Goal: Transaction & Acquisition: Purchase product/service

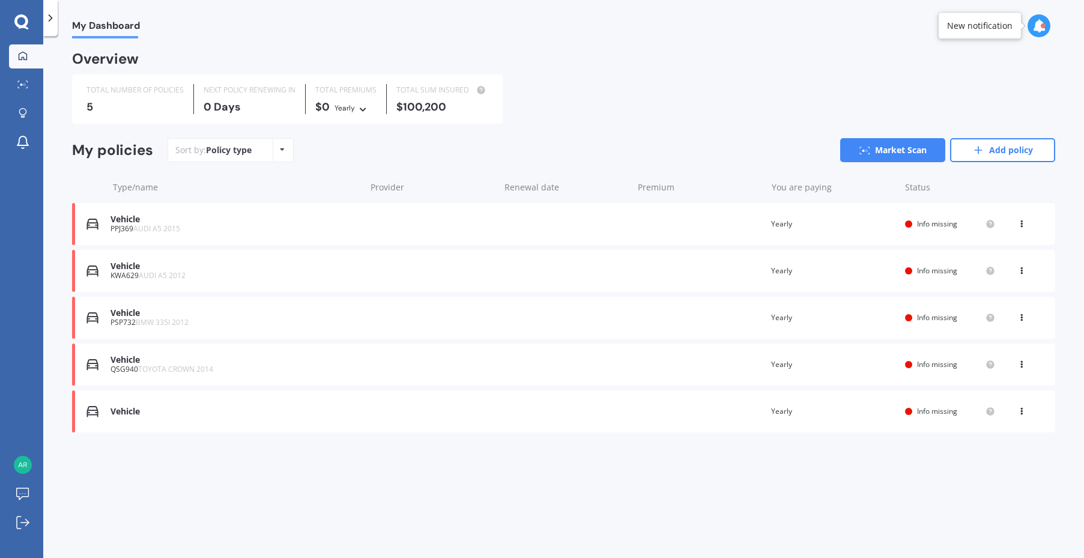
click at [135, 226] on span "AUDI A5 2015" at bounding box center [156, 228] width 47 height 10
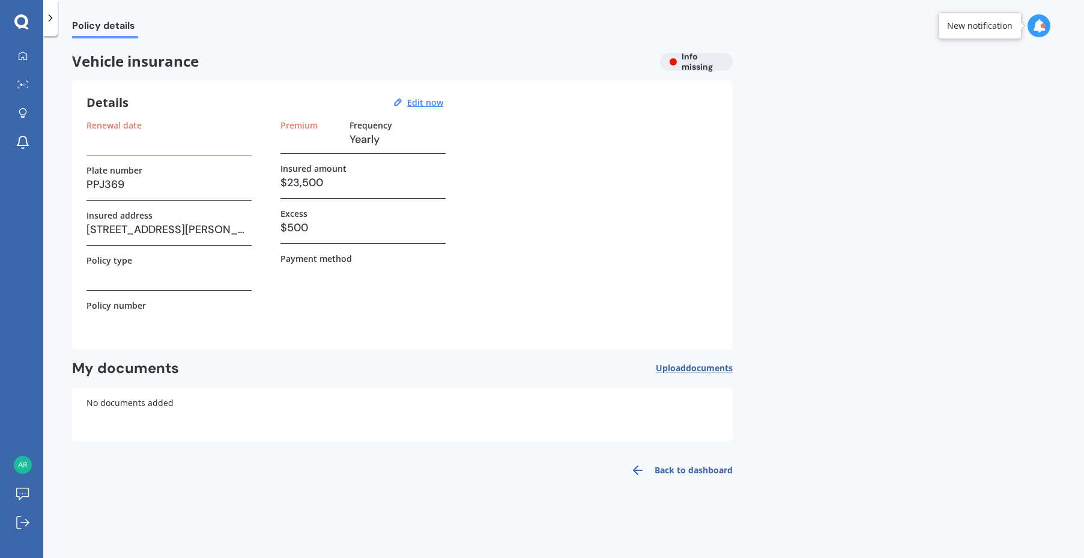
click at [548, 199] on div "Renewal date Plate number PPJ369 Insured address [STREET_ADDRESS][PERSON_NAME] …" at bounding box center [402, 227] width 632 height 215
click at [180, 139] on h3 at bounding box center [168, 139] width 165 height 18
click at [424, 101] on u "Edit now" at bounding box center [425, 102] width 36 height 11
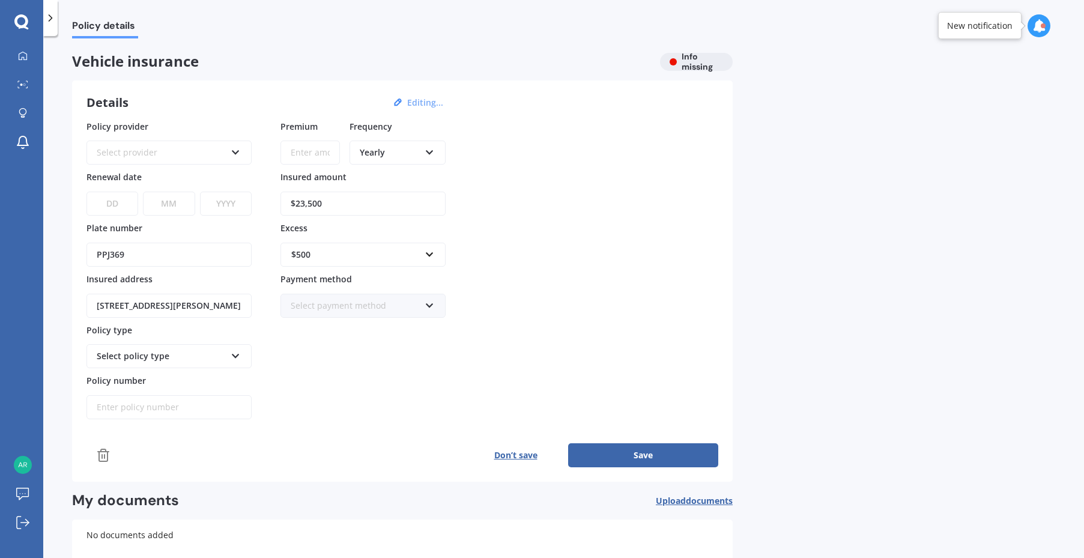
click at [232, 154] on icon at bounding box center [236, 150] width 10 height 8
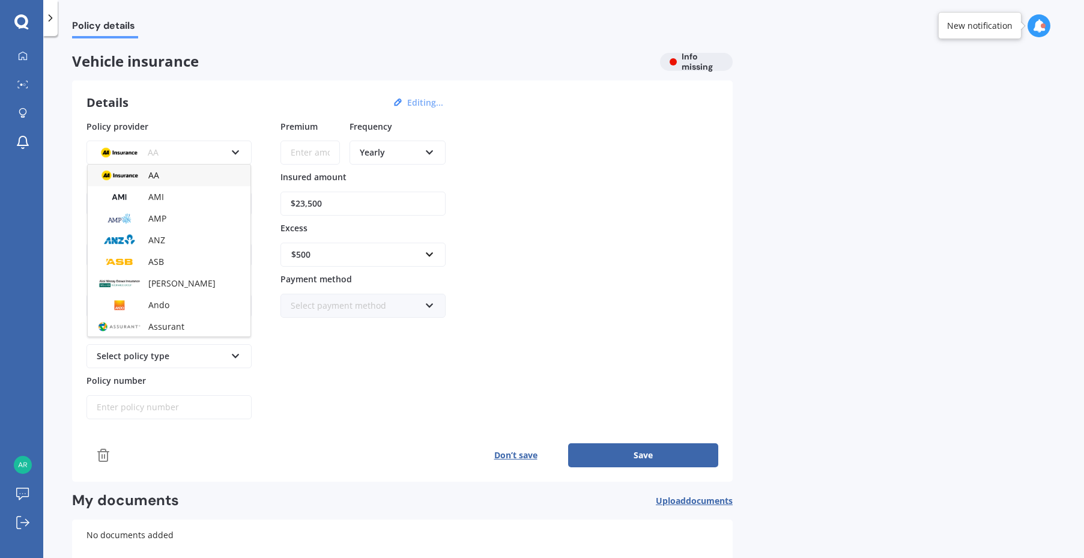
click at [558, 219] on div "Policy provider AA AA AMI AMP ANZ ASB Aioi Nissay Dowa Ando Assurant Autosure B…" at bounding box center [402, 270] width 632 height 300
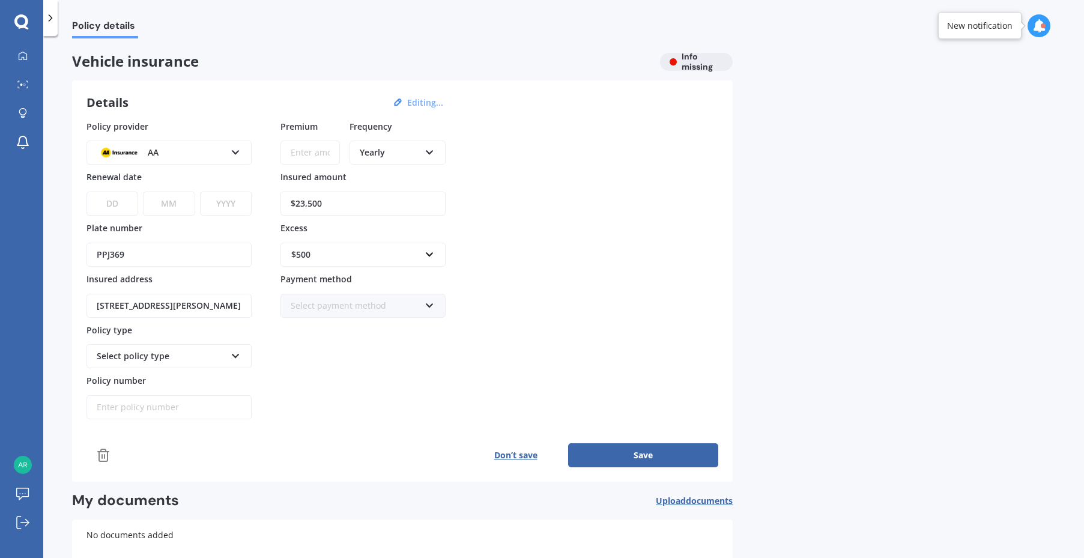
click at [22, 27] on icon at bounding box center [21, 21] width 14 height 14
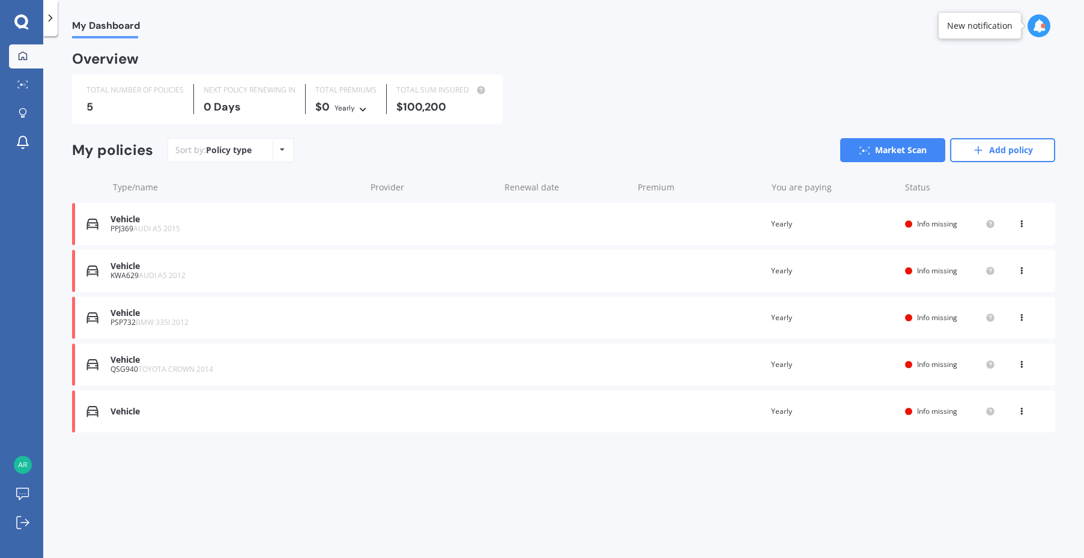
click at [1022, 362] on icon at bounding box center [1021, 361] width 8 height 7
click at [993, 412] on div "Delete" at bounding box center [994, 411] width 119 height 24
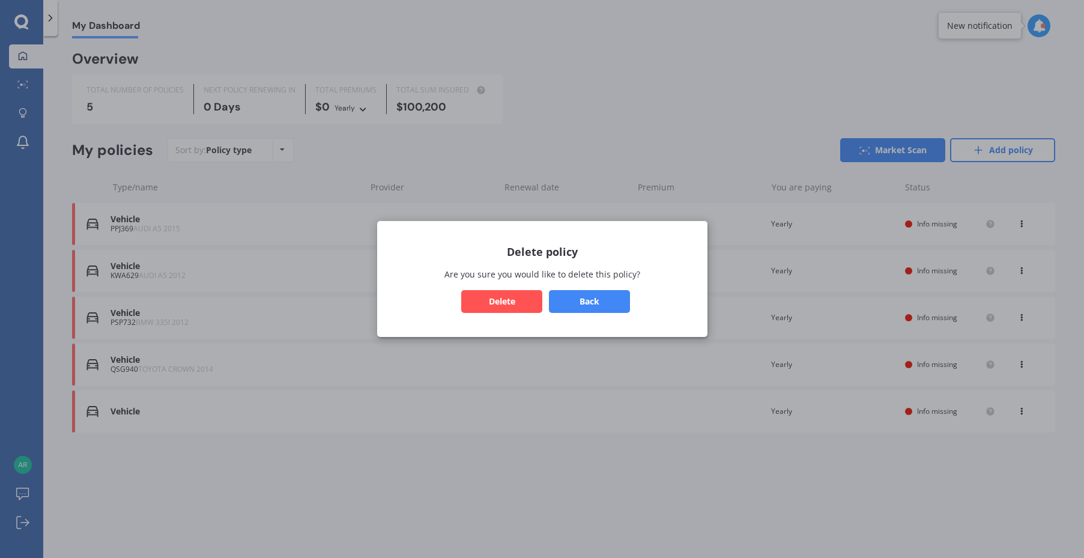
click at [507, 297] on button "Delete" at bounding box center [501, 301] width 81 height 23
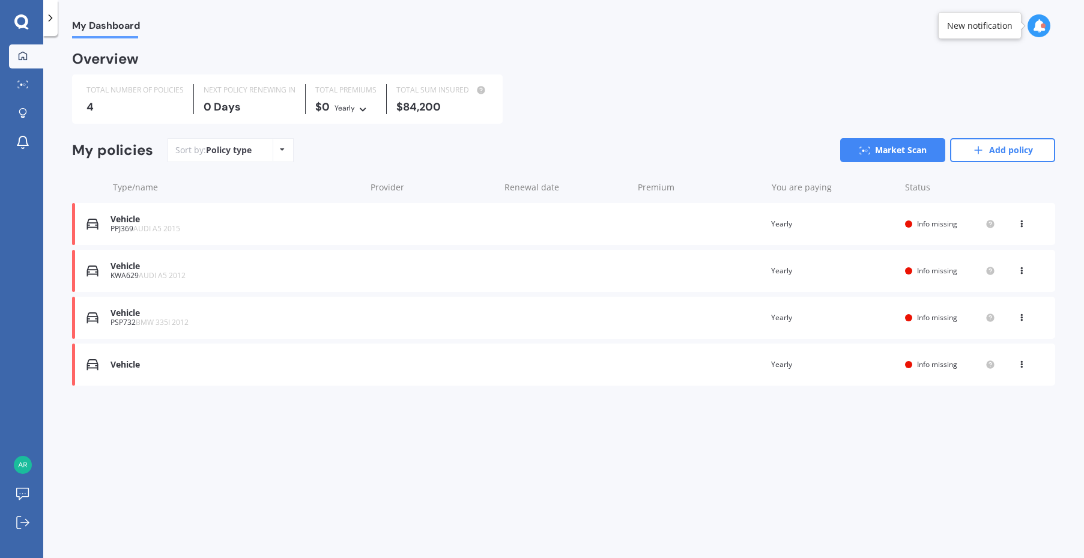
click at [1023, 316] on icon at bounding box center [1021, 315] width 8 height 7
click at [979, 363] on div "Delete" at bounding box center [994, 364] width 119 height 24
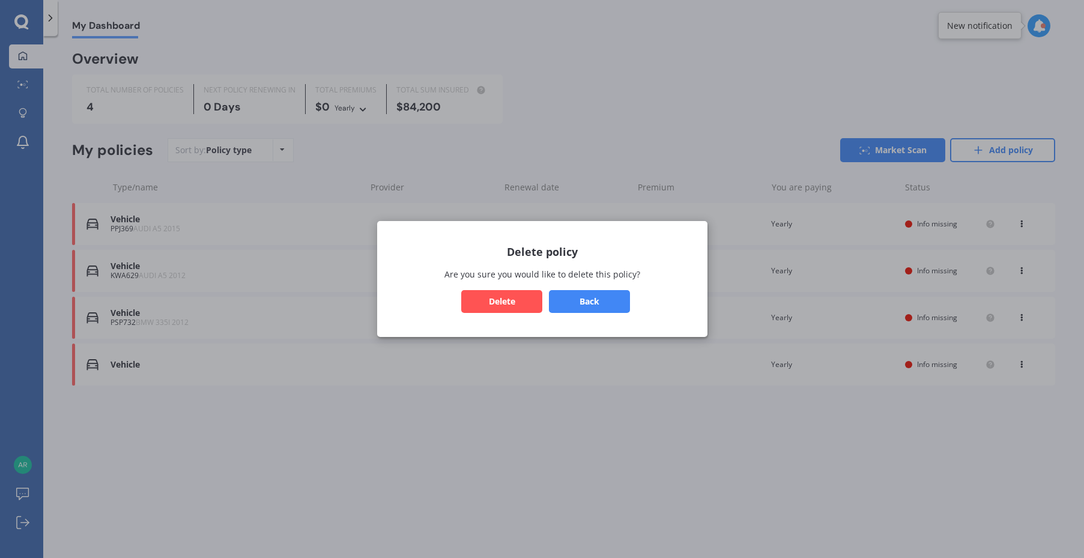
click at [519, 299] on button "Delete" at bounding box center [501, 301] width 81 height 23
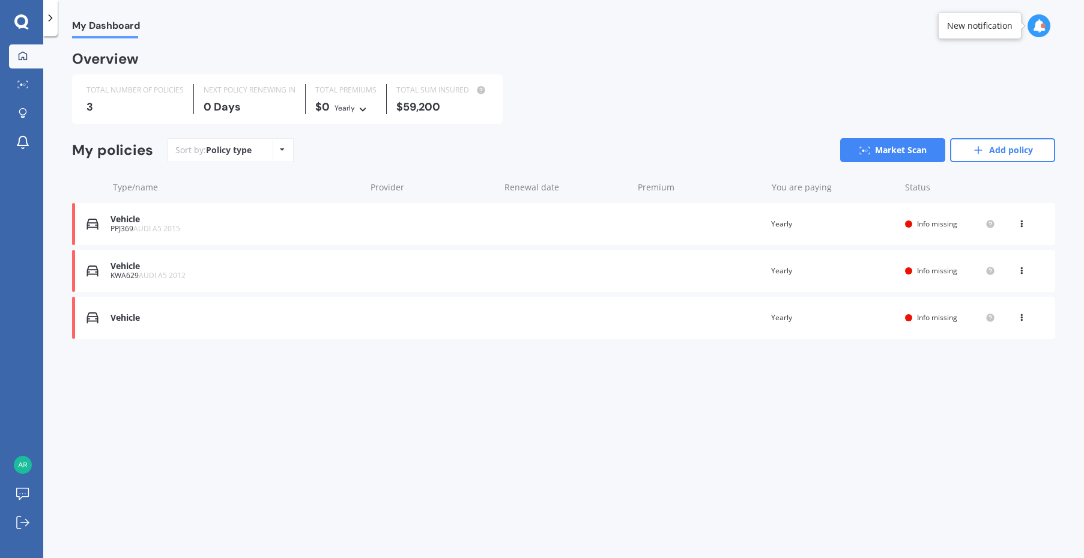
click at [131, 317] on div "Vehicle" at bounding box center [234, 318] width 249 height 10
click at [25, 81] on icon at bounding box center [22, 84] width 11 height 8
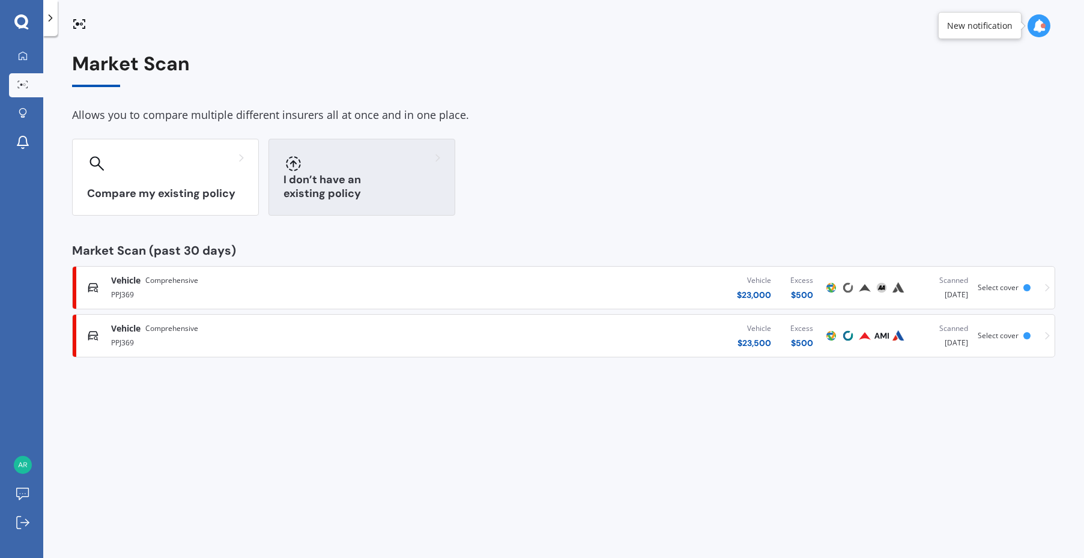
click at [347, 192] on h3 "I don’t have an existing policy" at bounding box center [361, 187] width 157 height 28
click at [361, 162] on div at bounding box center [361, 163] width 157 height 19
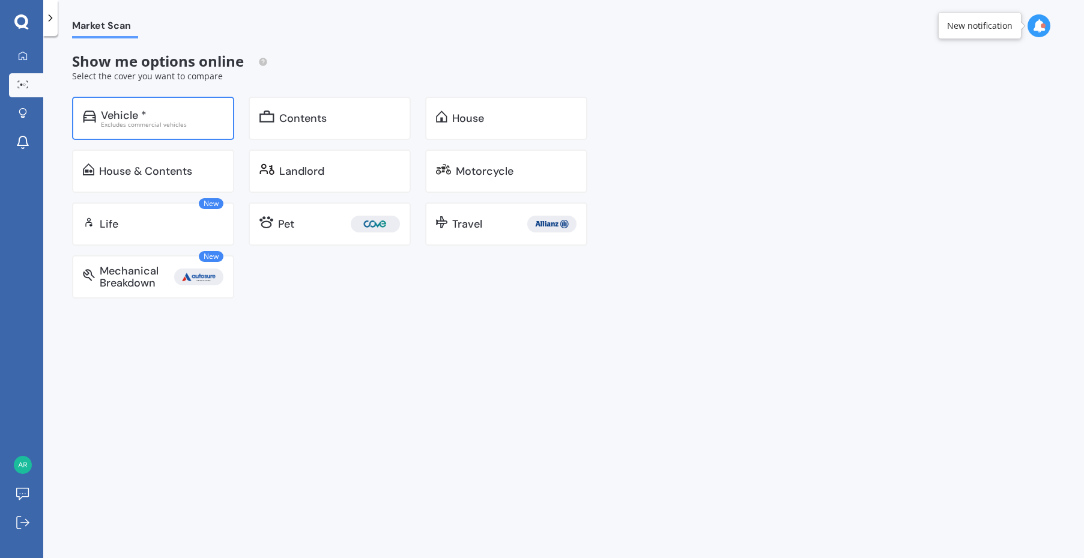
click at [177, 122] on div "Excludes commercial vehicles" at bounding box center [162, 124] width 122 height 6
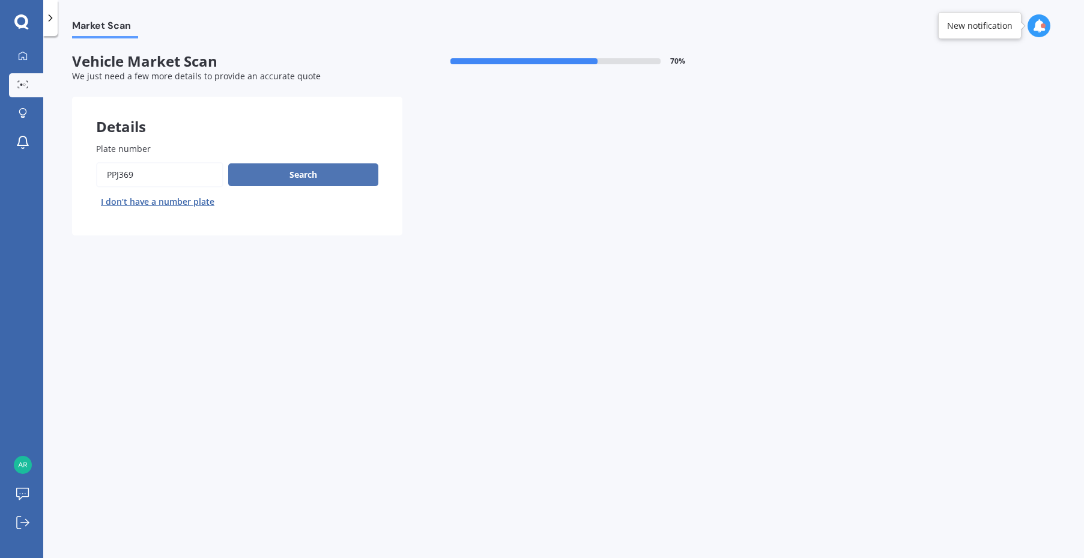
click at [305, 172] on button "Search" at bounding box center [303, 174] width 150 height 23
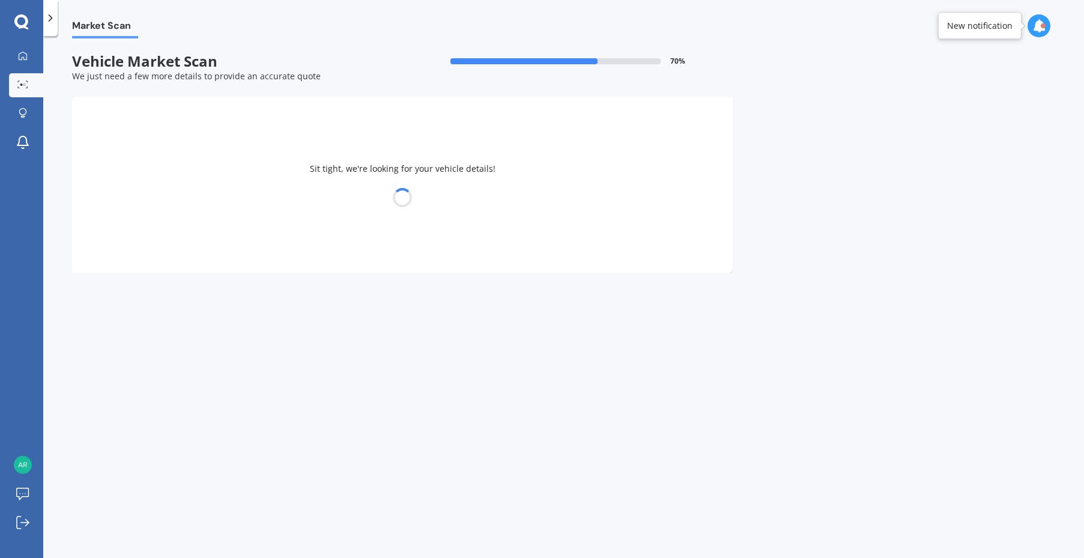
select select "AUDI"
select select "A5"
select select "15"
select select "07"
select select "1982"
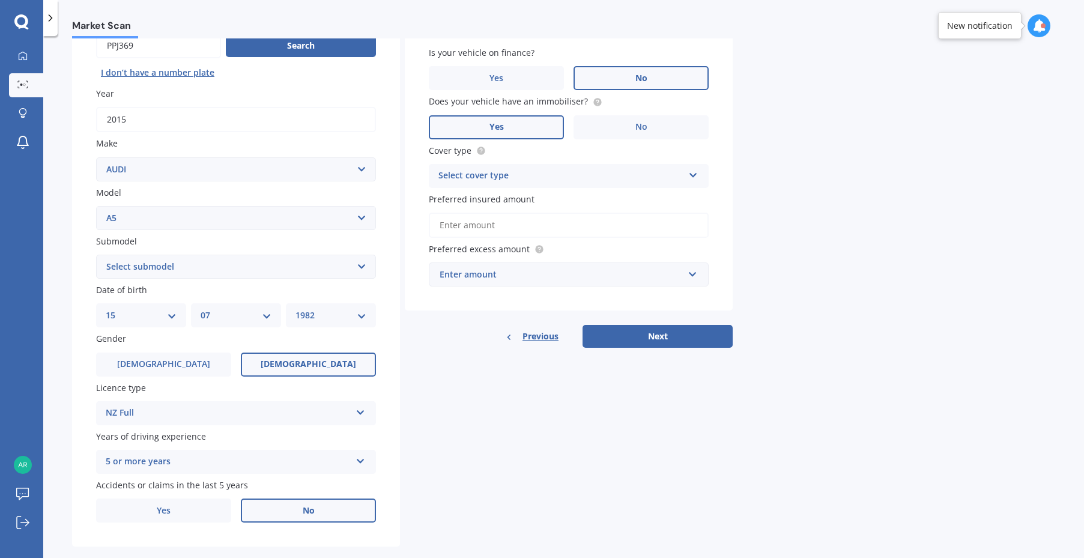
scroll to position [149, 0]
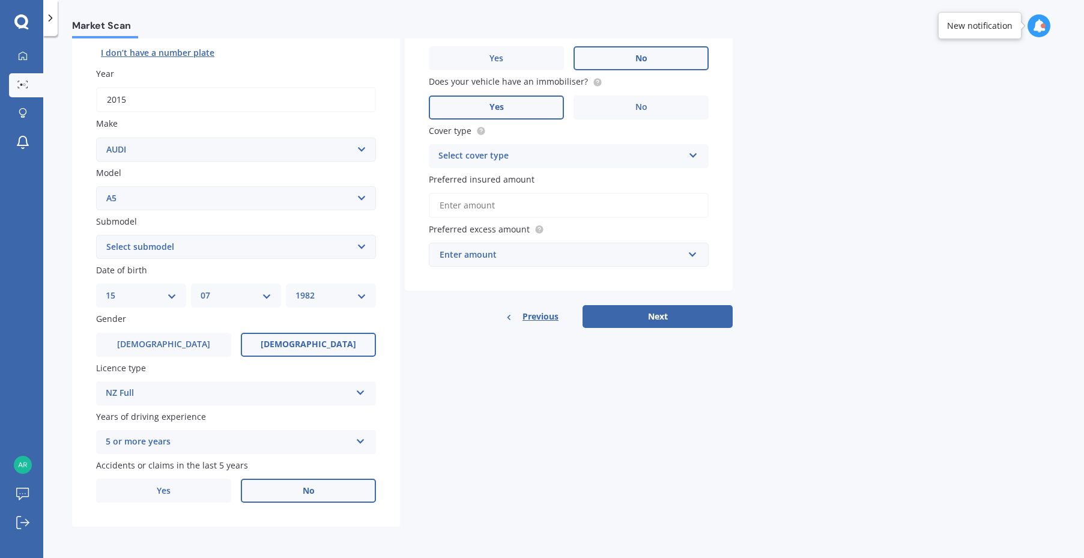
click at [356, 246] on select "Select submodel 4WD Turbo All" at bounding box center [236, 247] width 280 height 24
select select "4WD TURBO"
click at [96, 235] on select "Select submodel 4WD Turbo All" at bounding box center [236, 247] width 280 height 24
click at [412, 331] on div "Details Plate number Search I don’t have a number plate Year [DATE] Make Select…" at bounding box center [402, 237] width 660 height 579
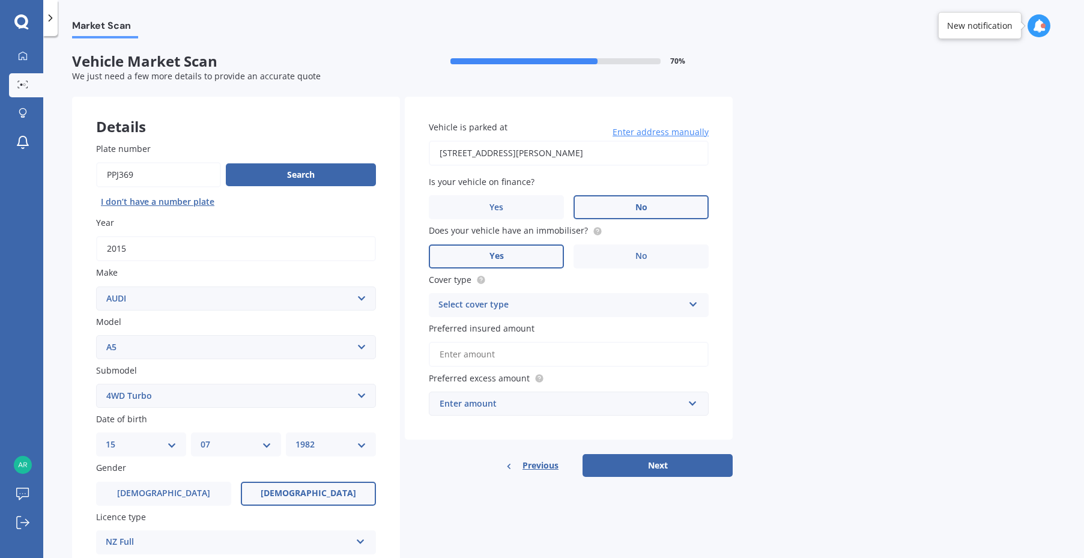
click at [663, 151] on input "[STREET_ADDRESS][PERSON_NAME]" at bounding box center [569, 153] width 280 height 25
type input "[STREET_ADDRESS][PERSON_NAME]"
drag, startPoint x: 730, startPoint y: 271, endPoint x: 745, endPoint y: 284, distance: 20.1
click at [745, 284] on div "Market Scan Vehicle Market Scan 70 % We just need a few more details to provide…" at bounding box center [563, 299] width 1041 height 522
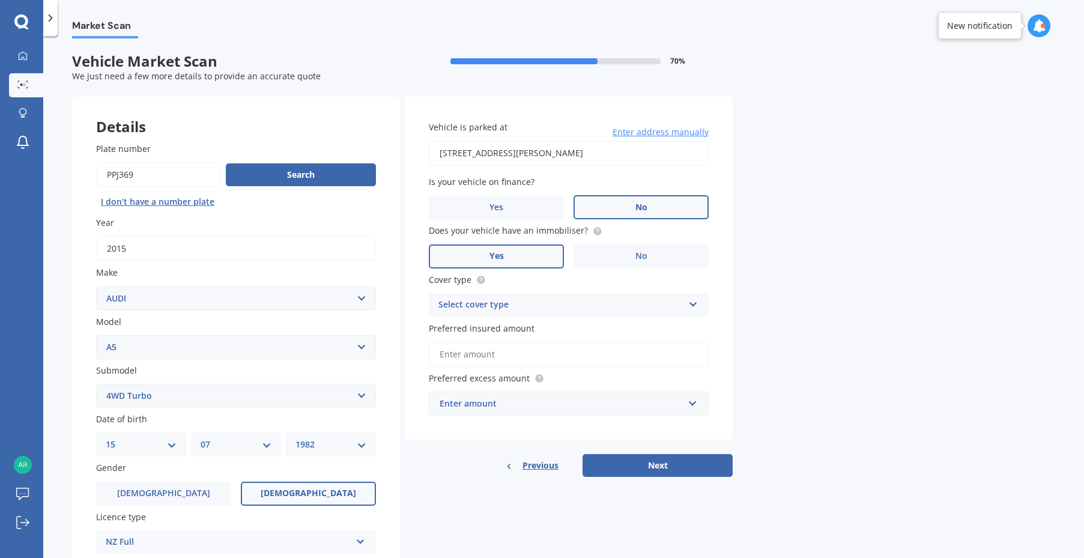
click at [745, 284] on div "Market Scan Vehicle Market Scan 70 % We just need a few more details to provide…" at bounding box center [563, 299] width 1041 height 522
click at [694, 302] on icon at bounding box center [693, 302] width 10 height 8
click at [478, 326] on span "Comprehensive" at bounding box center [471, 327] width 64 height 11
click at [622, 361] on input "Preferred insured amount" at bounding box center [569, 354] width 280 height 25
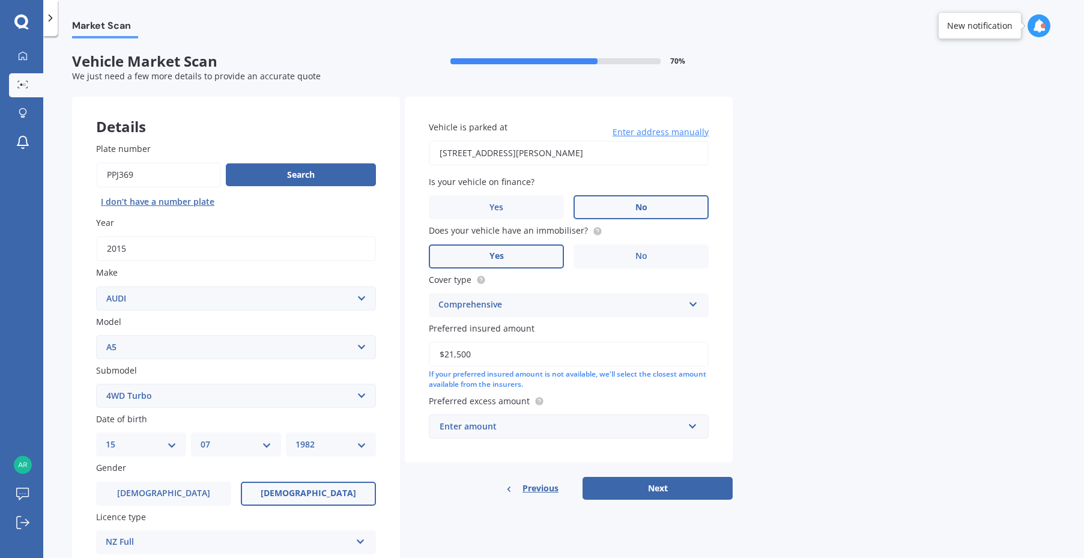
type input "$21,500"
click at [753, 409] on div "Market Scan Vehicle Market Scan 70 % We just need a few more details to provide…" at bounding box center [563, 299] width 1041 height 522
click at [692, 422] on input "text" at bounding box center [564, 426] width 269 height 23
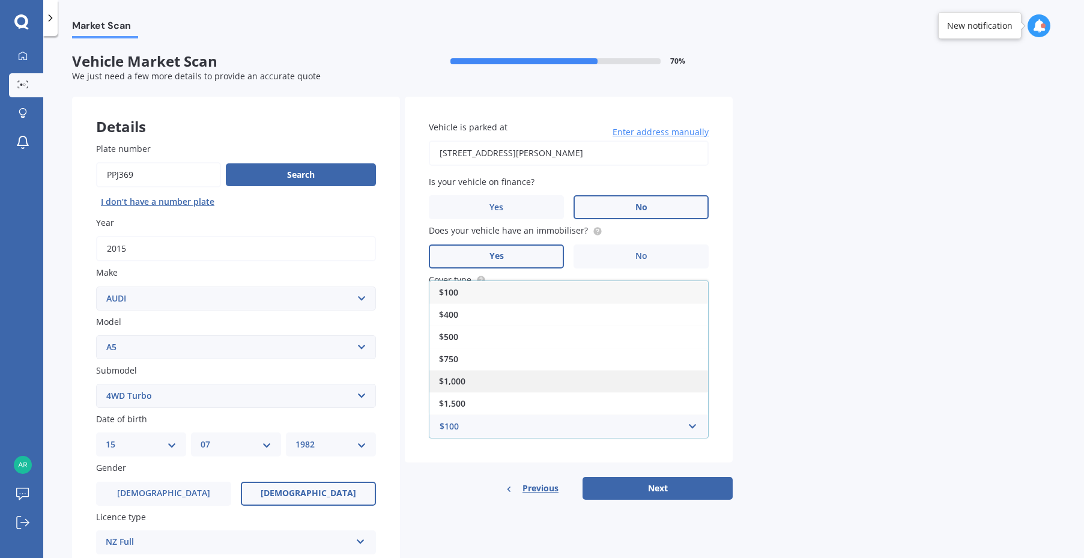
click at [664, 376] on div "$1,000" at bounding box center [568, 381] width 279 height 22
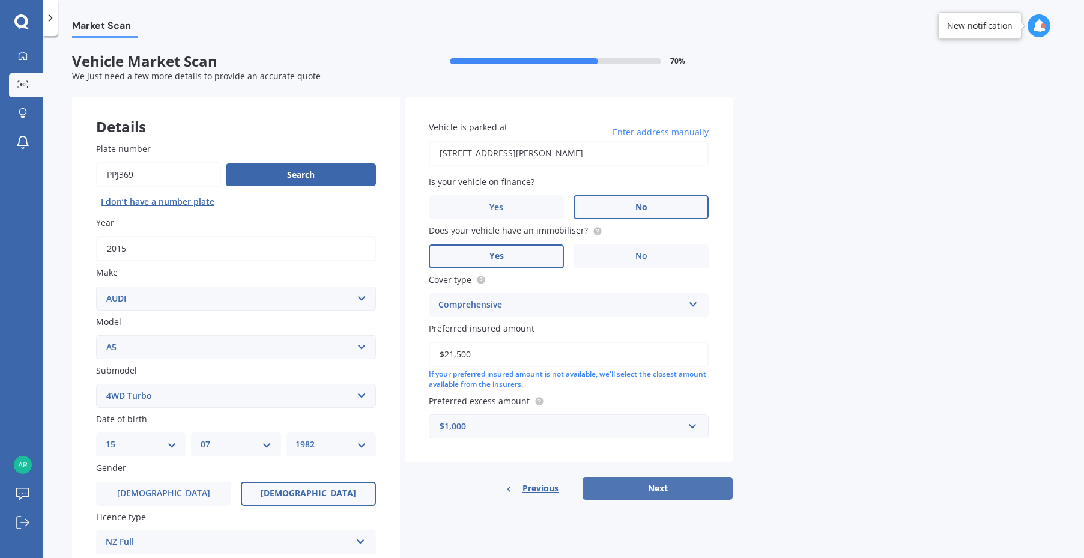
click at [679, 484] on button "Next" at bounding box center [657, 488] width 150 height 23
select select "15"
select select "07"
select select "1982"
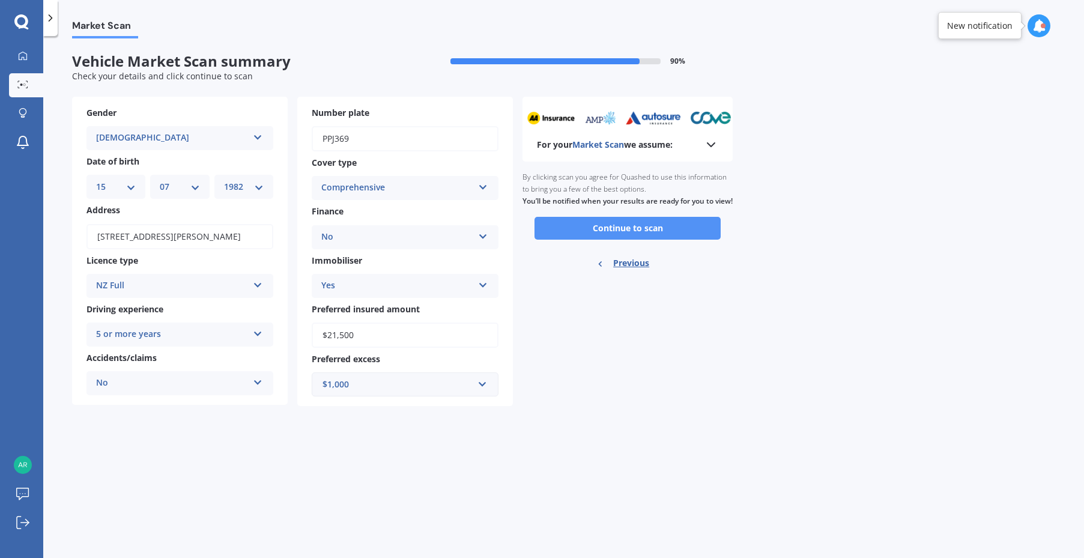
click at [697, 240] on button "Continue to scan" at bounding box center [627, 228] width 186 height 23
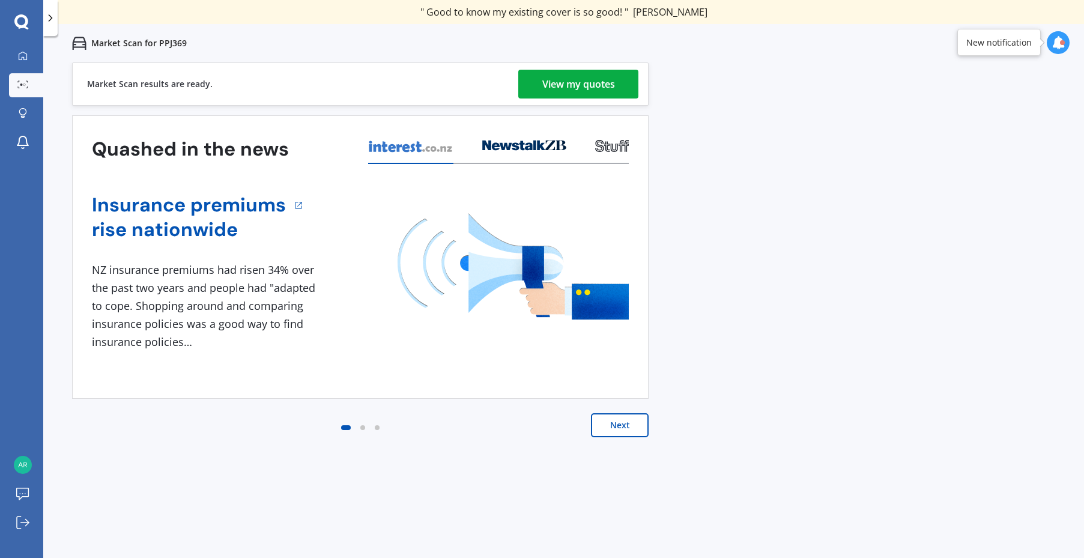
click at [602, 86] on div "View my quotes" at bounding box center [578, 84] width 73 height 29
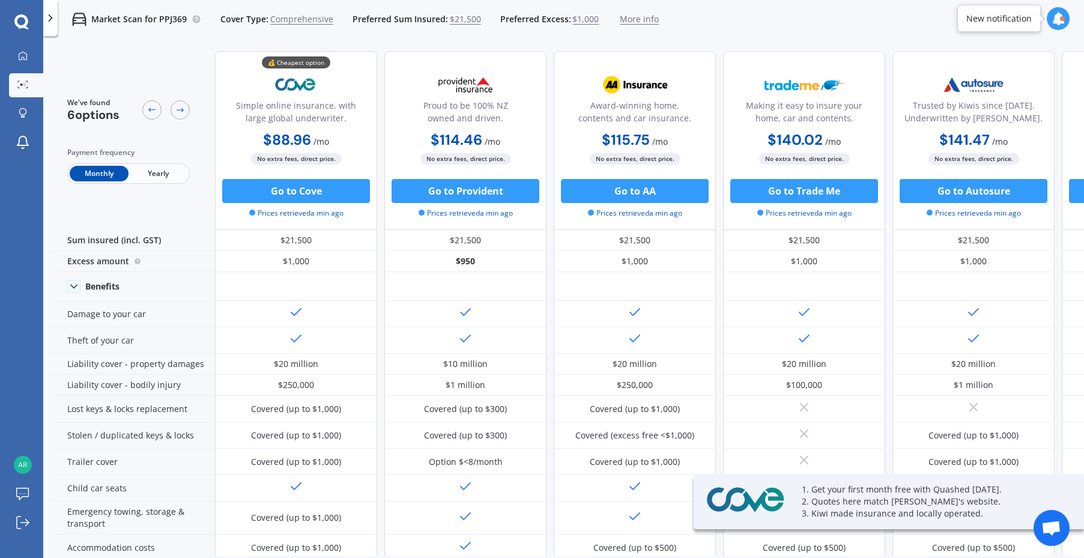
click at [154, 169] on span "Yearly" at bounding box center [157, 174] width 59 height 16
click at [205, 174] on div "We've found 6 options Payment frequency Monthly Yearly" at bounding box center [134, 140] width 162 height 179
click at [96, 169] on span "Monthly" at bounding box center [99, 174] width 59 height 16
click at [159, 174] on span "Yearly" at bounding box center [157, 174] width 59 height 16
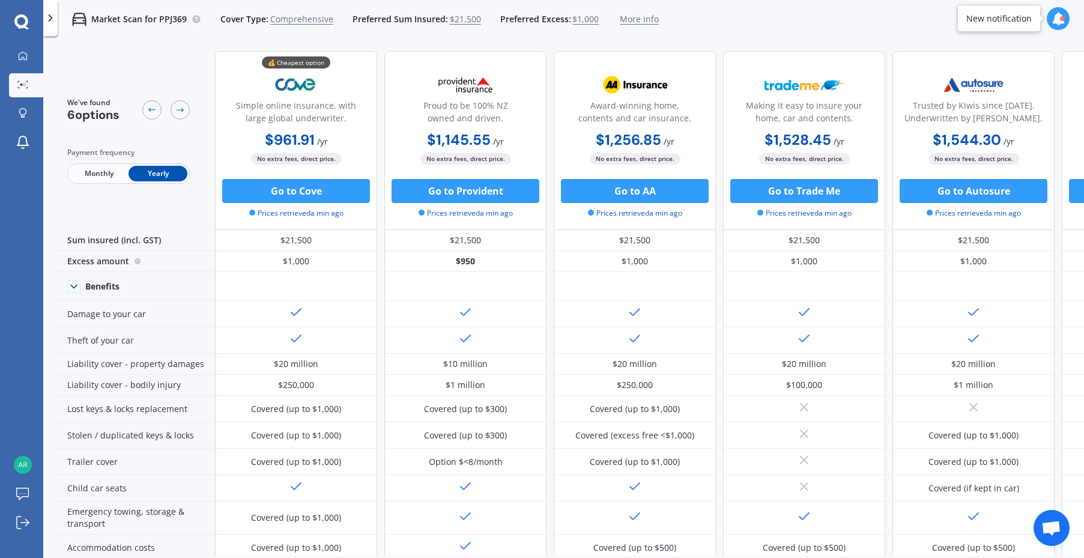
click at [94, 169] on span "Monthly" at bounding box center [99, 174] width 59 height 16
click at [159, 175] on span "Yearly" at bounding box center [157, 174] width 59 height 16
click at [91, 172] on span "Monthly" at bounding box center [99, 174] width 59 height 16
click at [156, 170] on span "Yearly" at bounding box center [157, 174] width 59 height 16
click at [92, 169] on span "Monthly" at bounding box center [99, 174] width 59 height 16
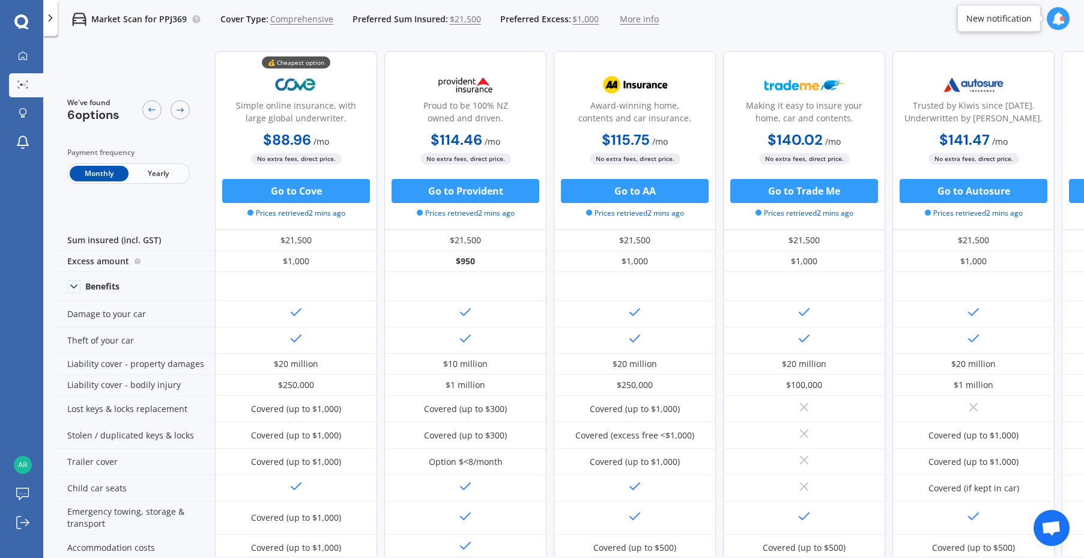
click at [156, 170] on span "Yearly" at bounding box center [157, 174] width 59 height 16
